Goal: Use online tool/utility: Utilize a website feature to perform a specific function

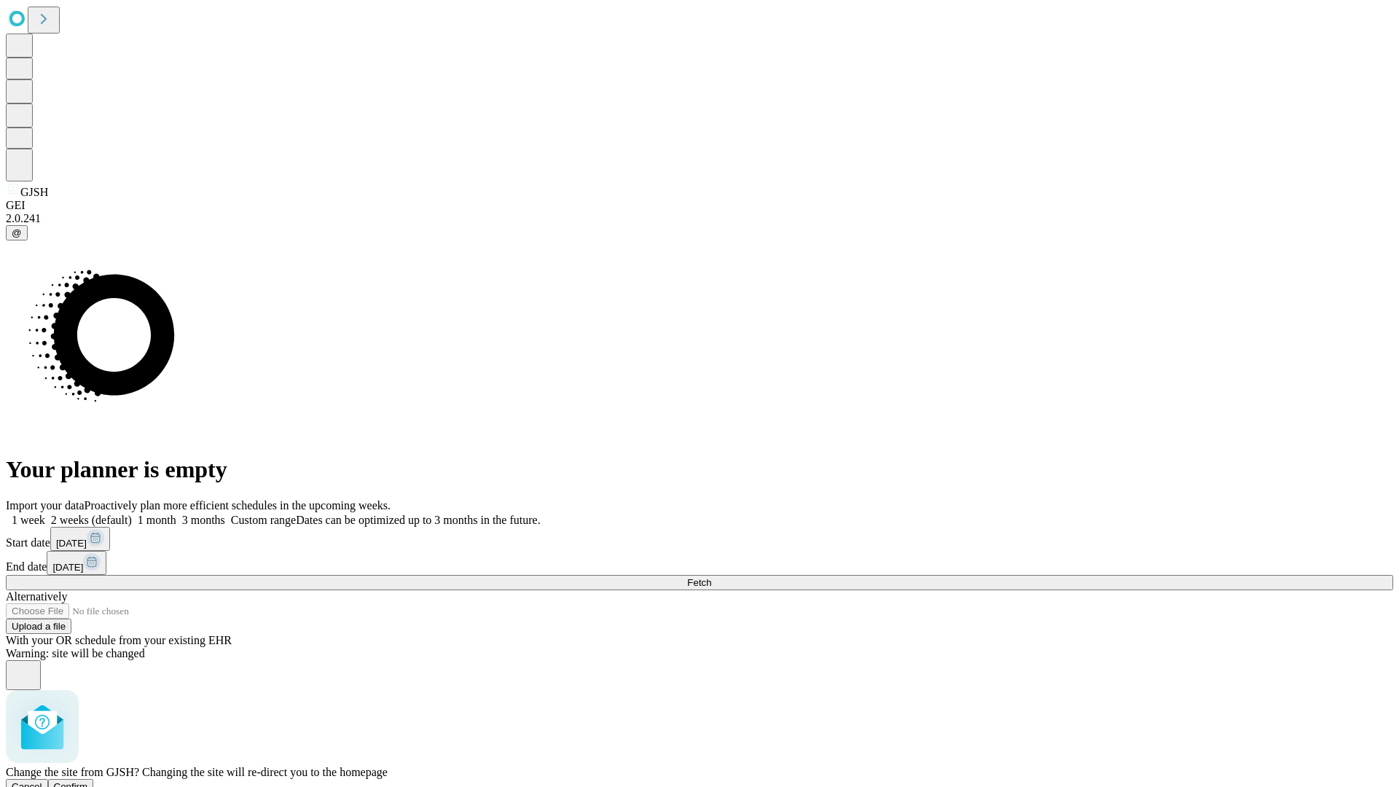
click at [88, 781] on span "Confirm" at bounding box center [71, 786] width 34 height 11
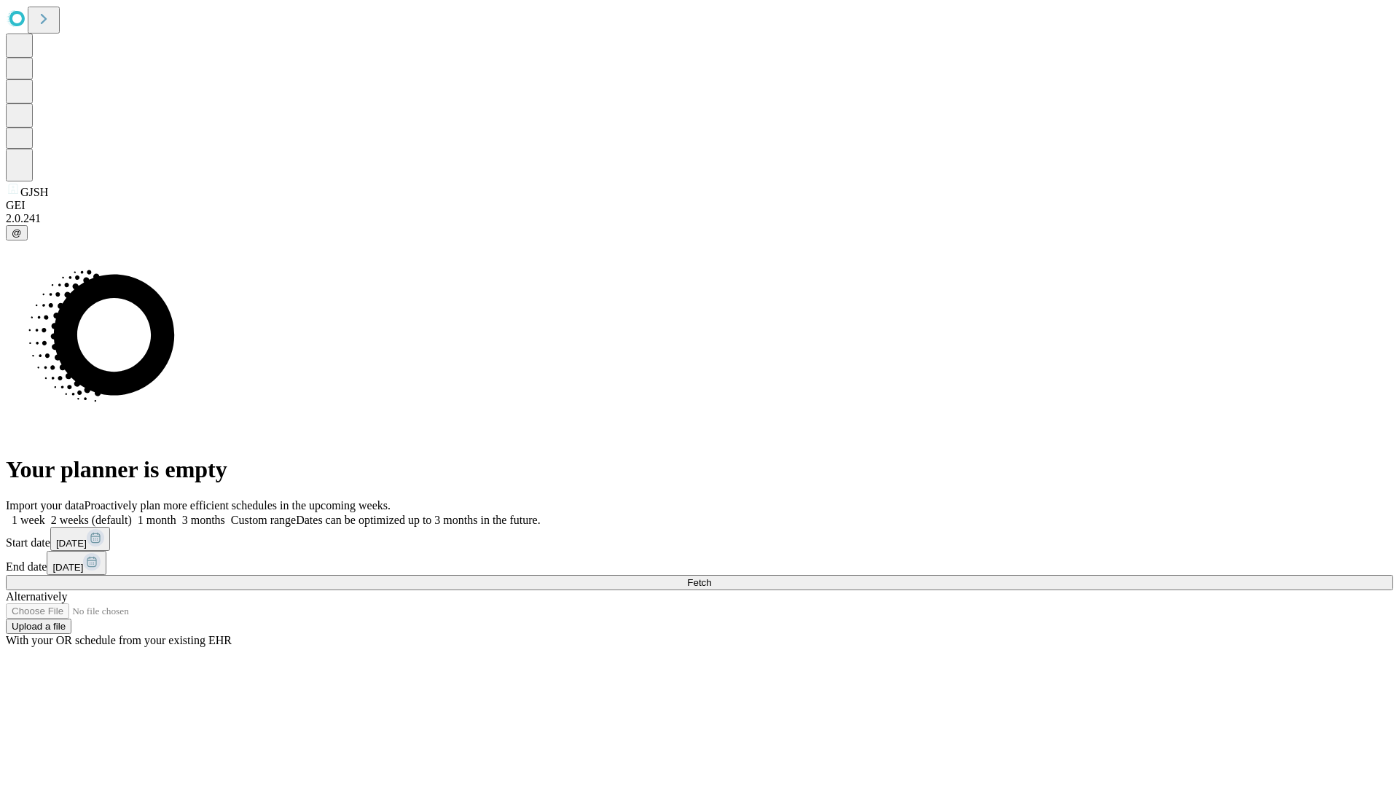
click at [176, 514] on label "1 month" at bounding box center [154, 520] width 44 height 12
click at [711, 577] on span "Fetch" at bounding box center [699, 582] width 24 height 11
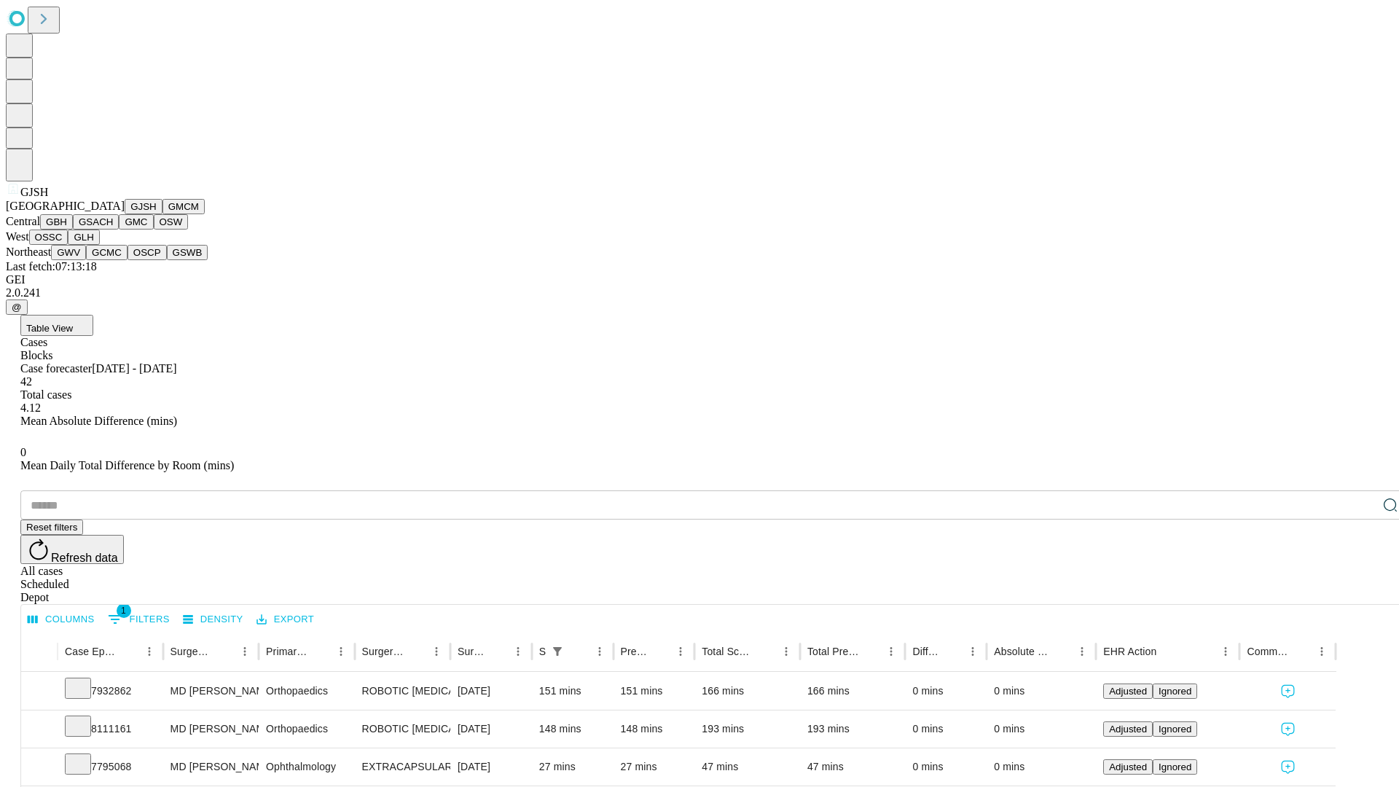
click at [162, 214] on button "GMCM" at bounding box center [183, 206] width 42 height 15
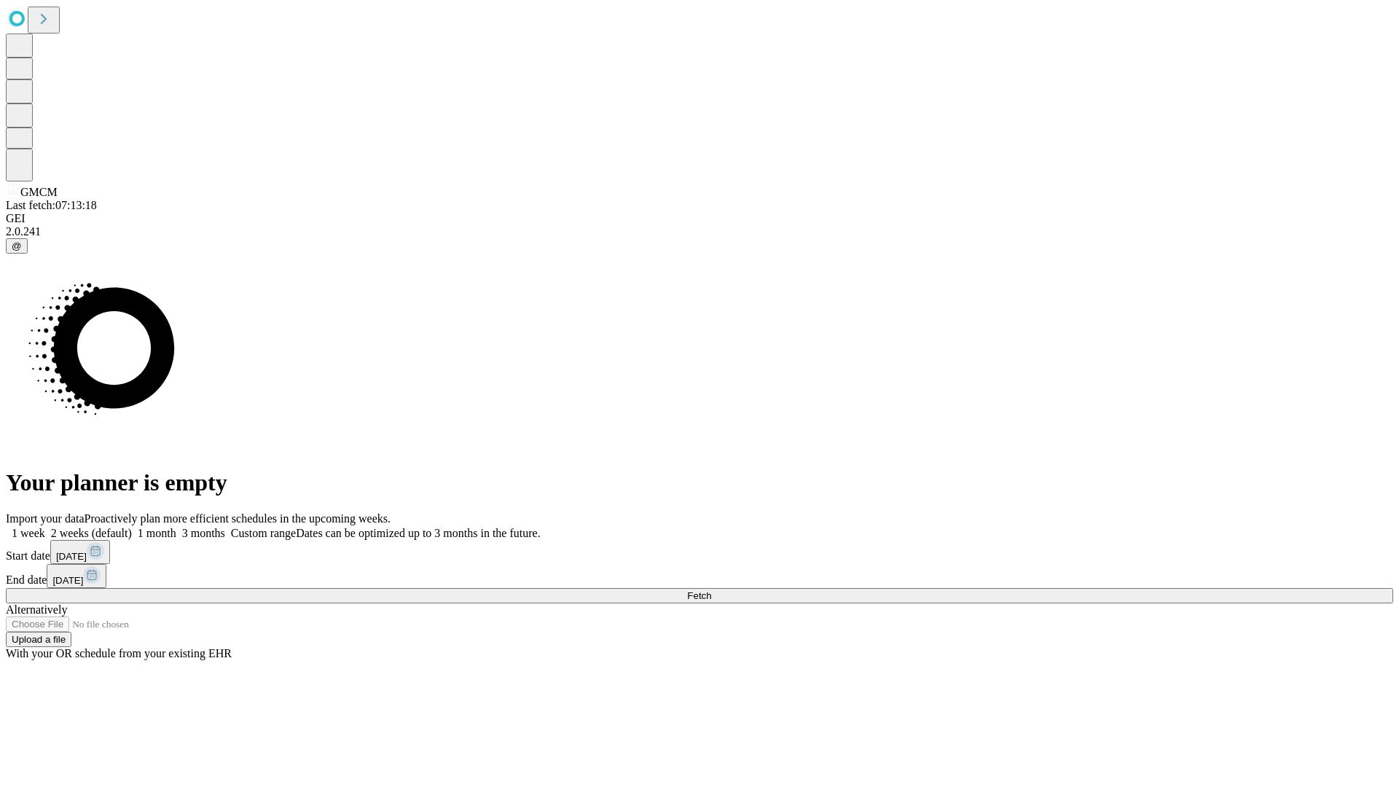
click at [176, 527] on label "1 month" at bounding box center [154, 533] width 44 height 12
click at [711, 590] on span "Fetch" at bounding box center [699, 595] width 24 height 11
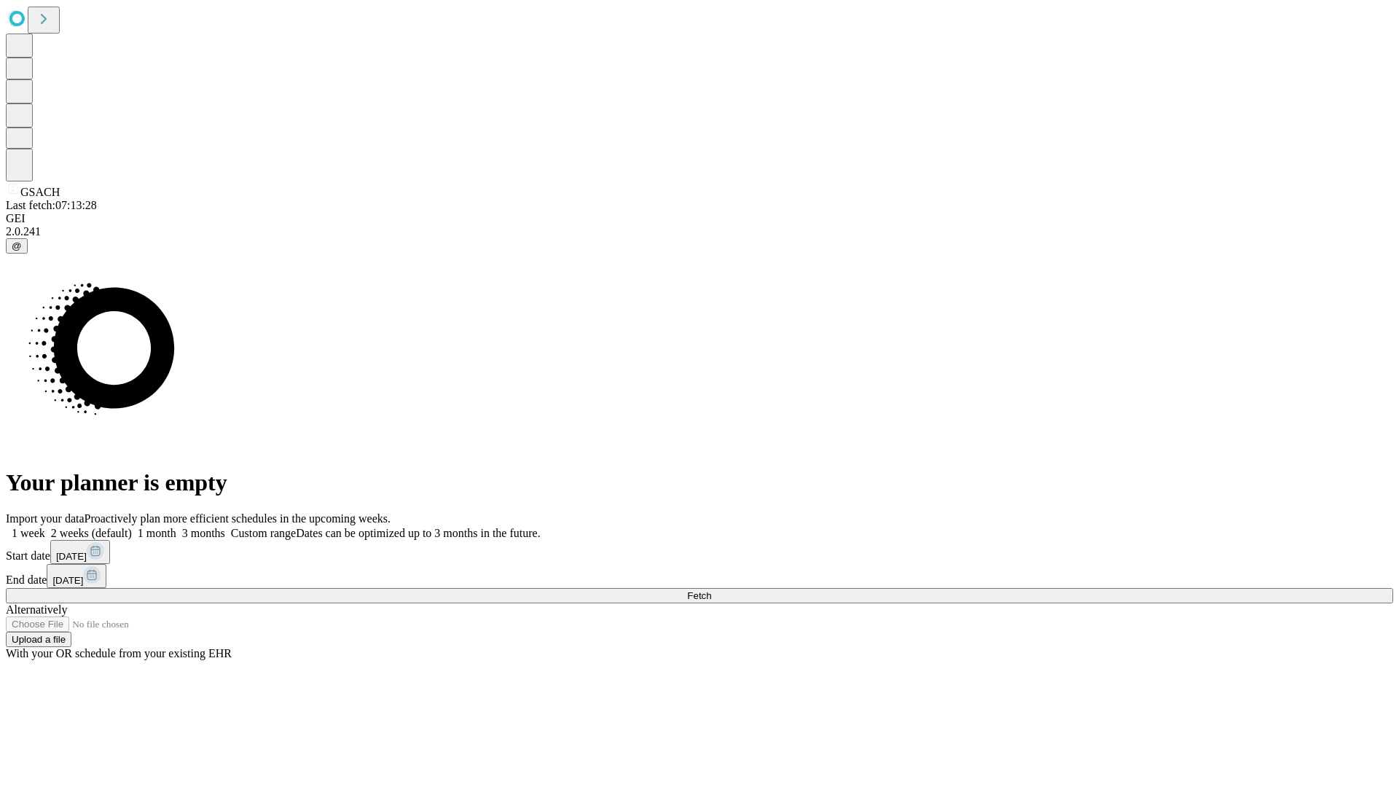
click at [176, 527] on label "1 month" at bounding box center [154, 533] width 44 height 12
click at [711, 590] on span "Fetch" at bounding box center [699, 595] width 24 height 11
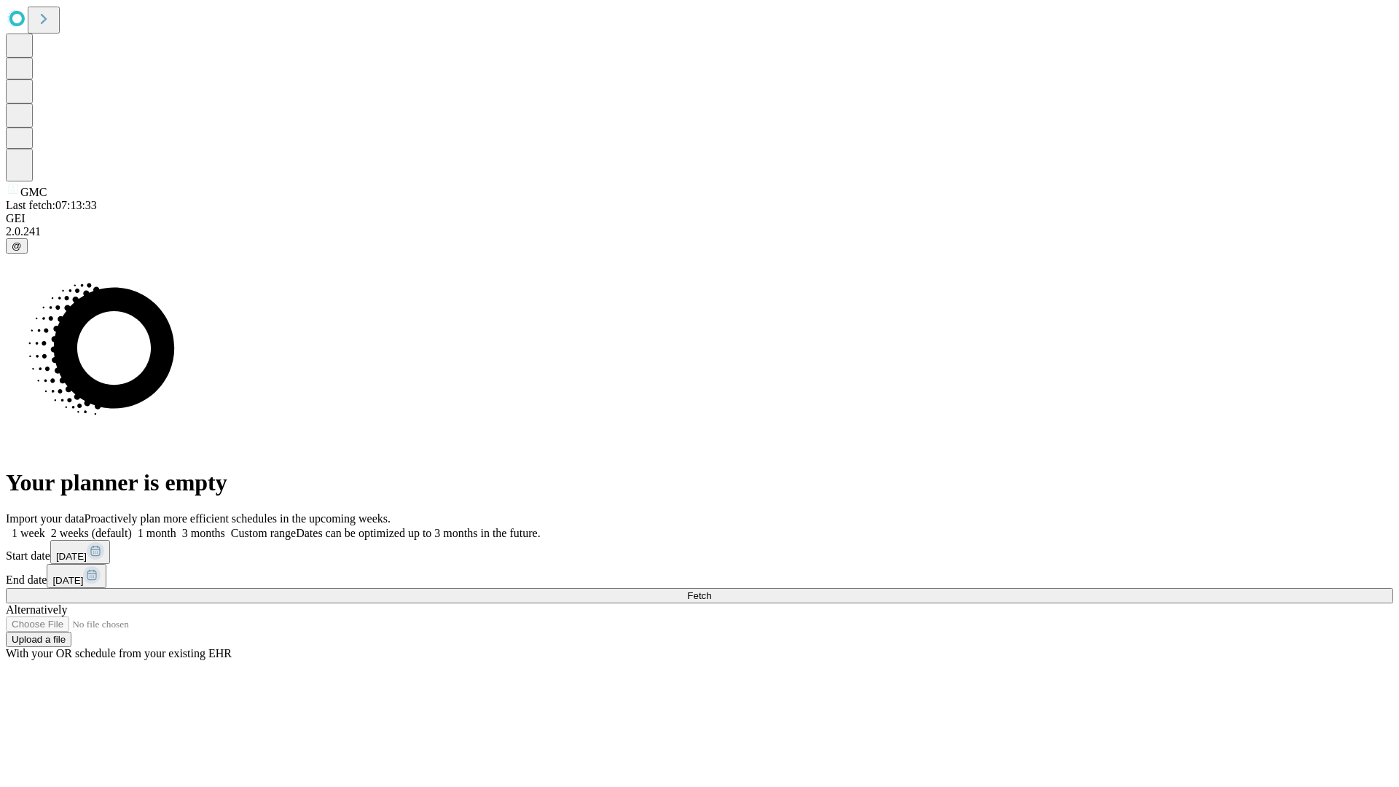
click at [711, 590] on span "Fetch" at bounding box center [699, 595] width 24 height 11
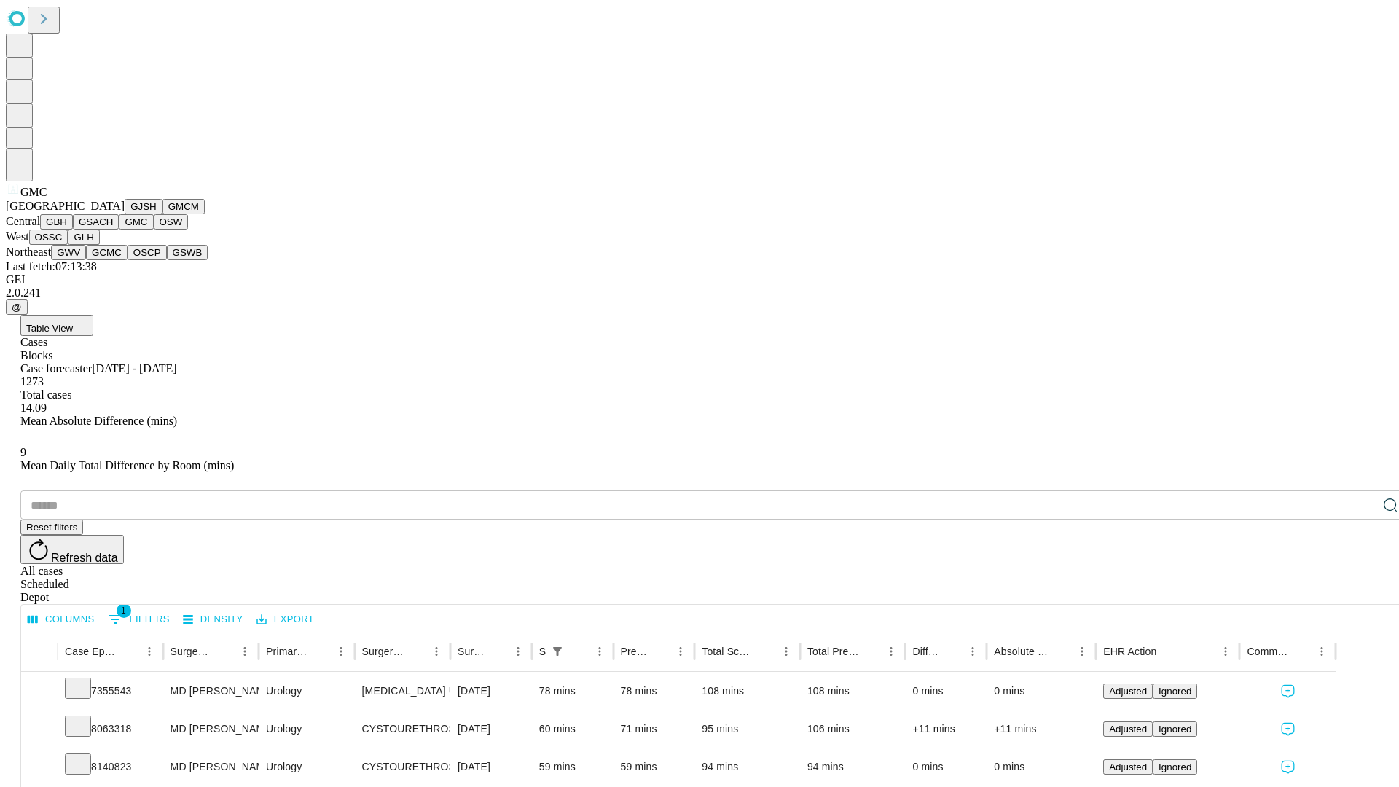
click at [154, 229] on button "OSW" at bounding box center [171, 221] width 35 height 15
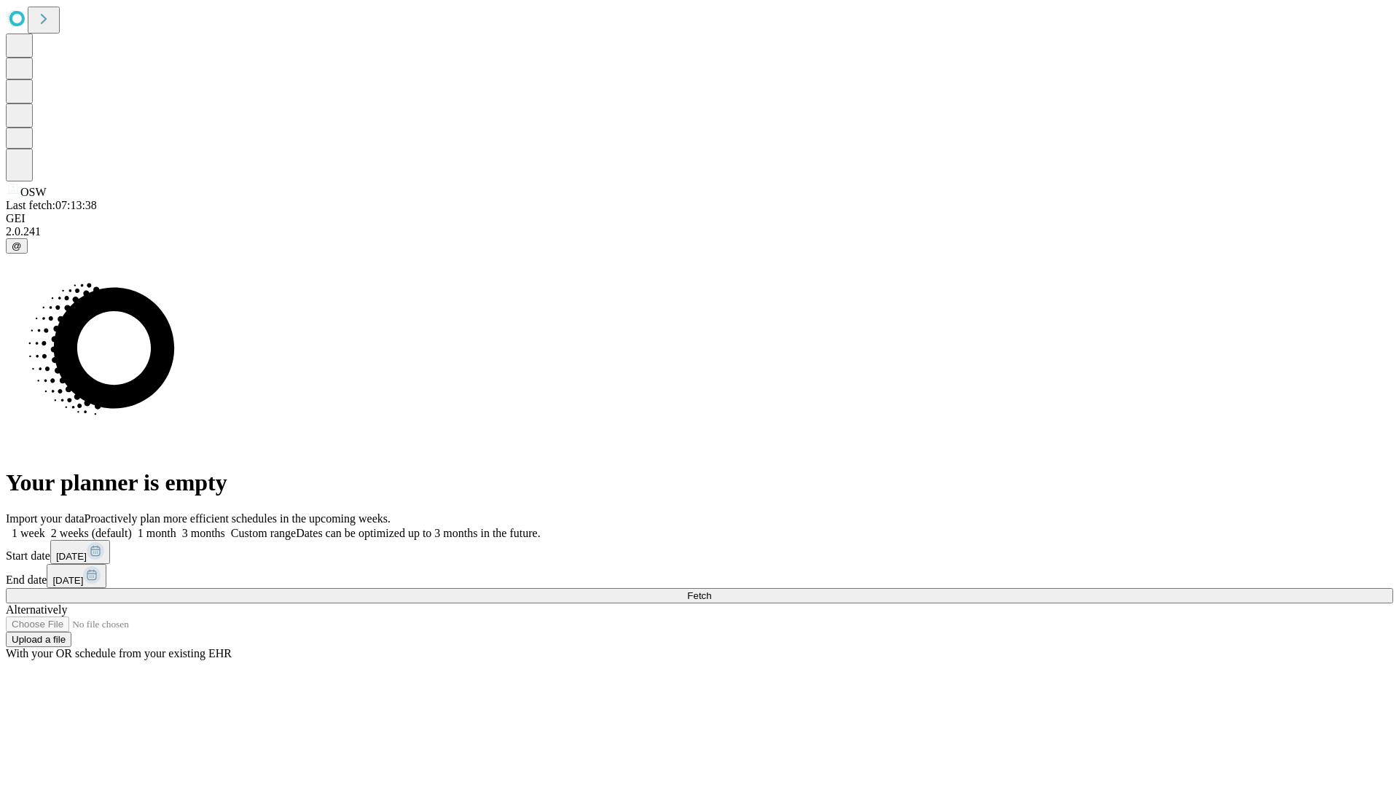
click at [176, 527] on label "1 month" at bounding box center [154, 533] width 44 height 12
click at [711, 590] on span "Fetch" at bounding box center [699, 595] width 24 height 11
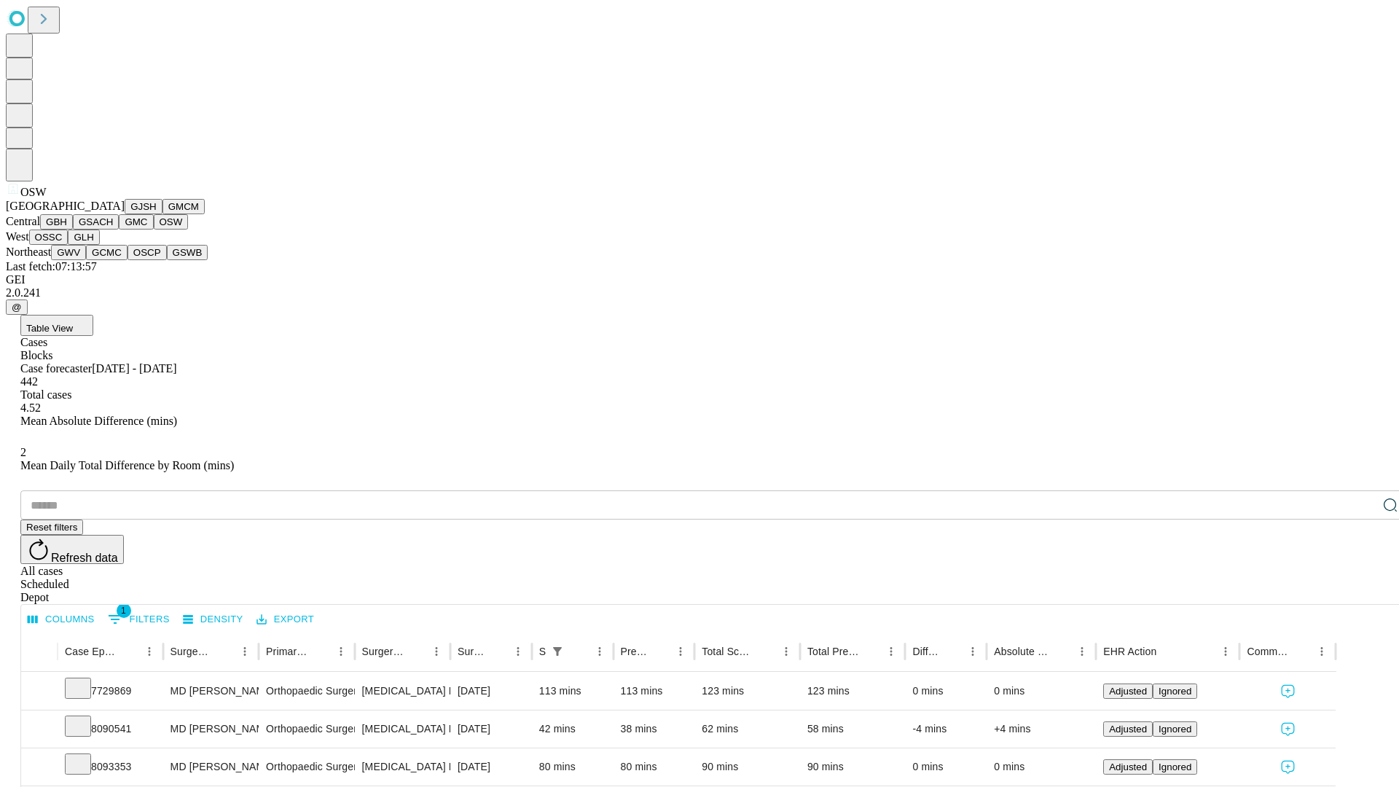
click at [68, 245] on button "OSSC" at bounding box center [48, 236] width 39 height 15
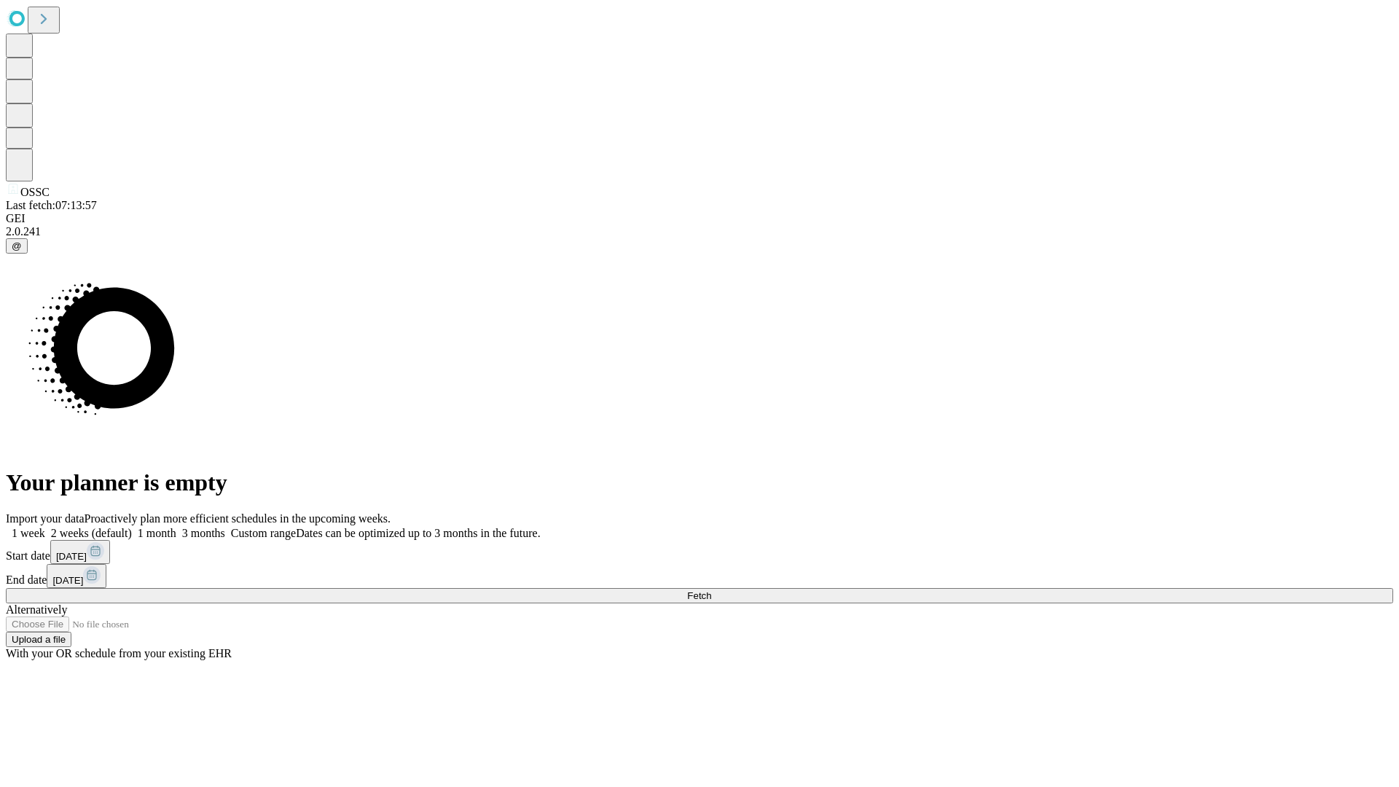
click at [176, 527] on label "1 month" at bounding box center [154, 533] width 44 height 12
click at [711, 590] on span "Fetch" at bounding box center [699, 595] width 24 height 11
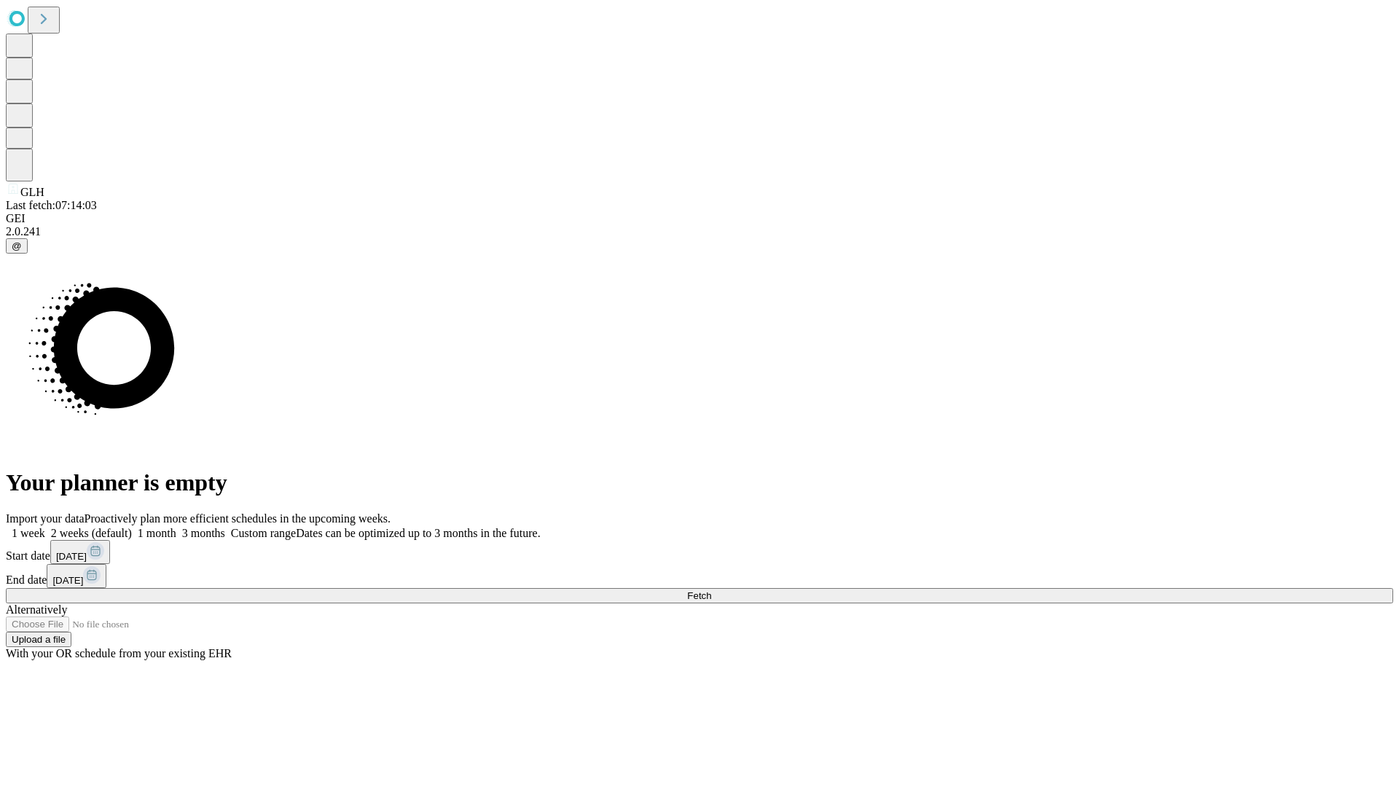
click at [176, 527] on label "1 month" at bounding box center [154, 533] width 44 height 12
click at [711, 590] on span "Fetch" at bounding box center [699, 595] width 24 height 11
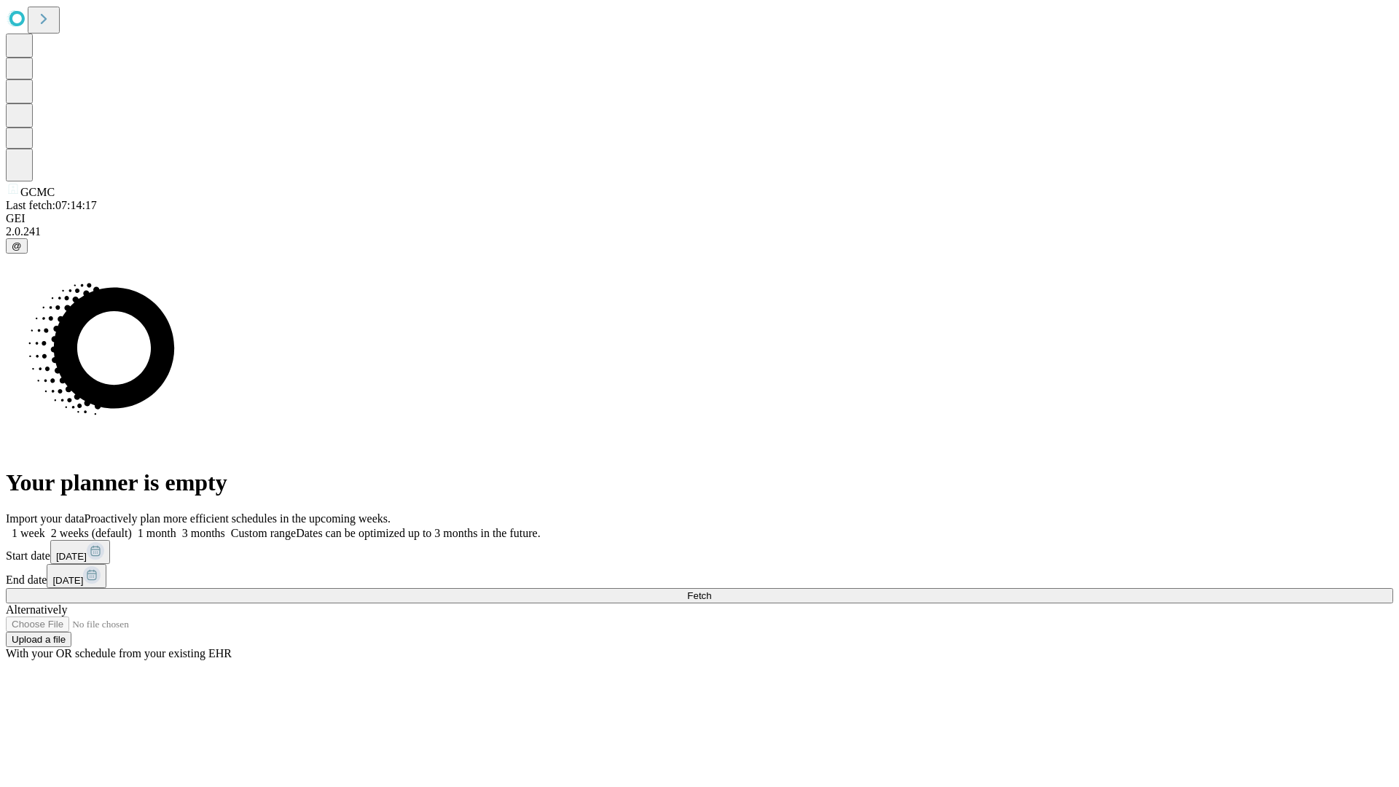
click at [176, 527] on label "1 month" at bounding box center [154, 533] width 44 height 12
click at [711, 590] on span "Fetch" at bounding box center [699, 595] width 24 height 11
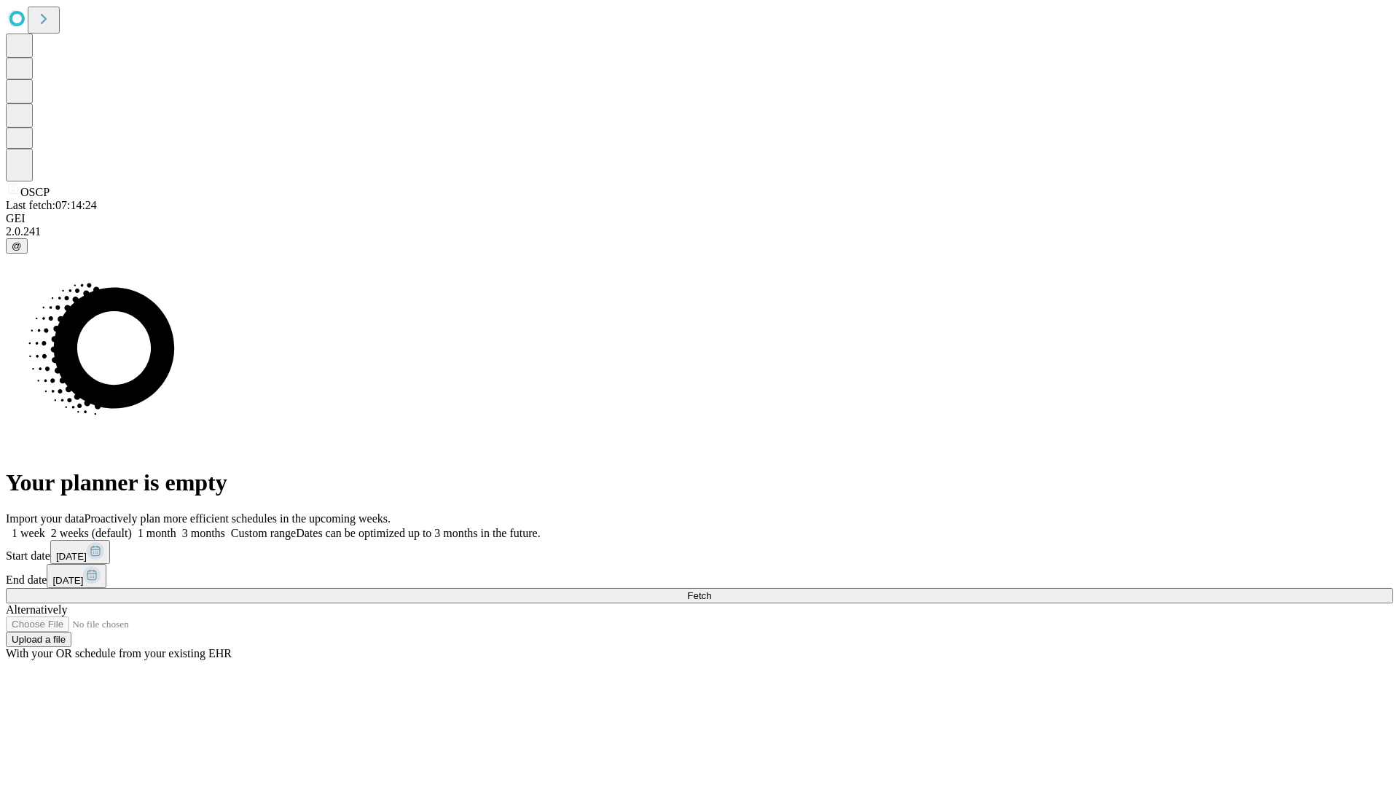
click at [176, 527] on label "1 month" at bounding box center [154, 533] width 44 height 12
click at [711, 590] on span "Fetch" at bounding box center [699, 595] width 24 height 11
